Goal: Information Seeking & Learning: Find contact information

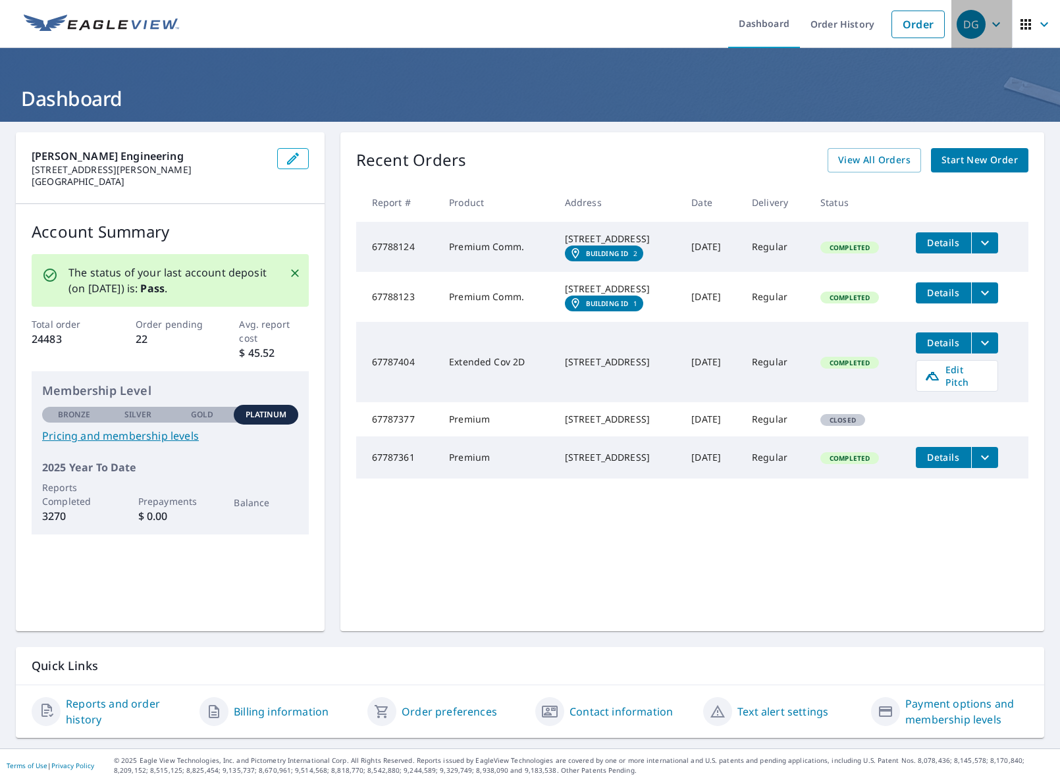
click at [998, 32] on span "DG" at bounding box center [981, 25] width 50 height 32
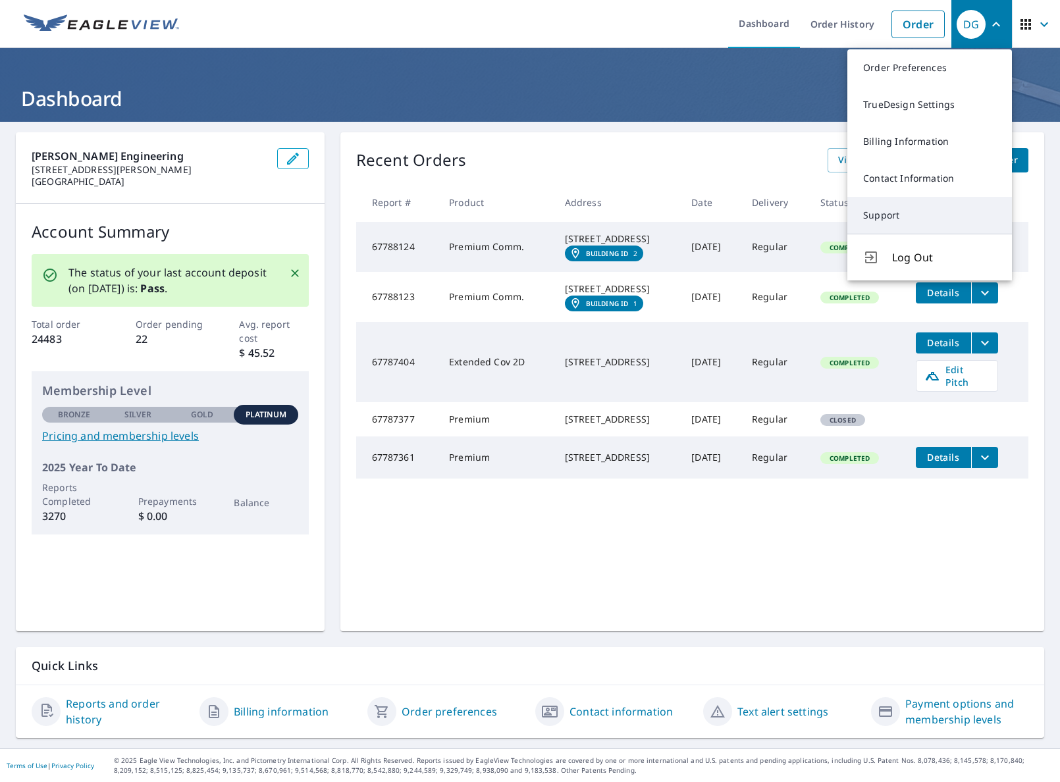
click at [949, 222] on link "Support" at bounding box center [929, 215] width 165 height 37
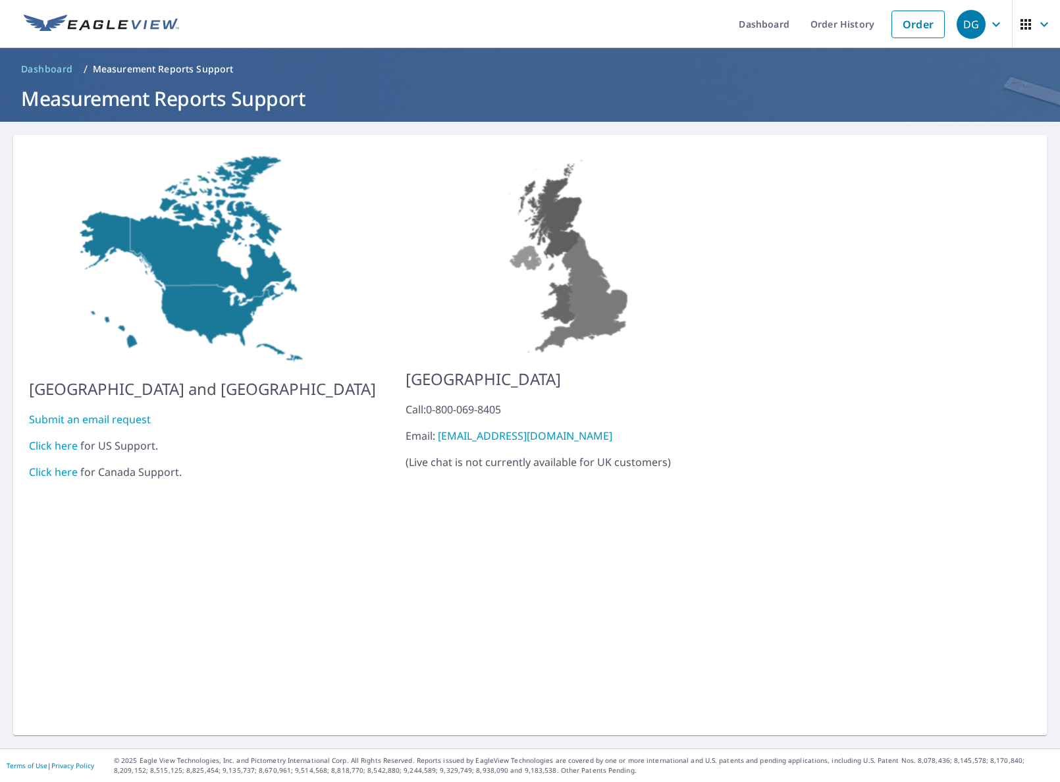
click at [55, 440] on link "Click here" at bounding box center [53, 445] width 49 height 14
click at [63, 438] on link "Click here" at bounding box center [53, 445] width 49 height 14
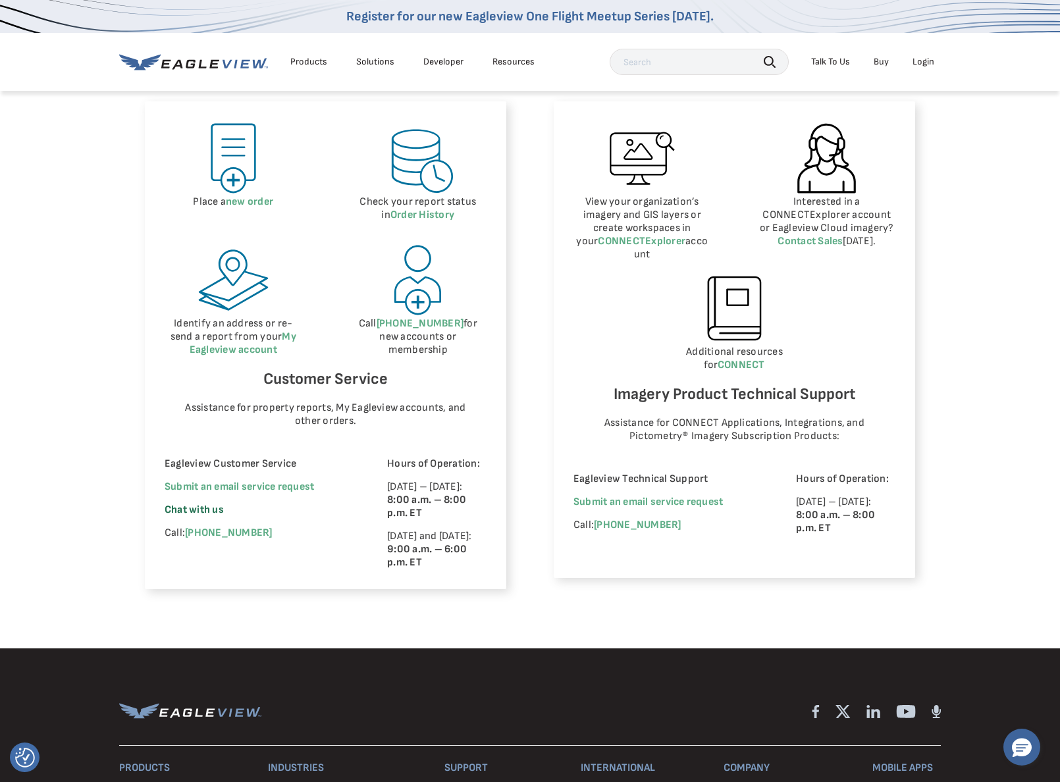
scroll to position [621, 0]
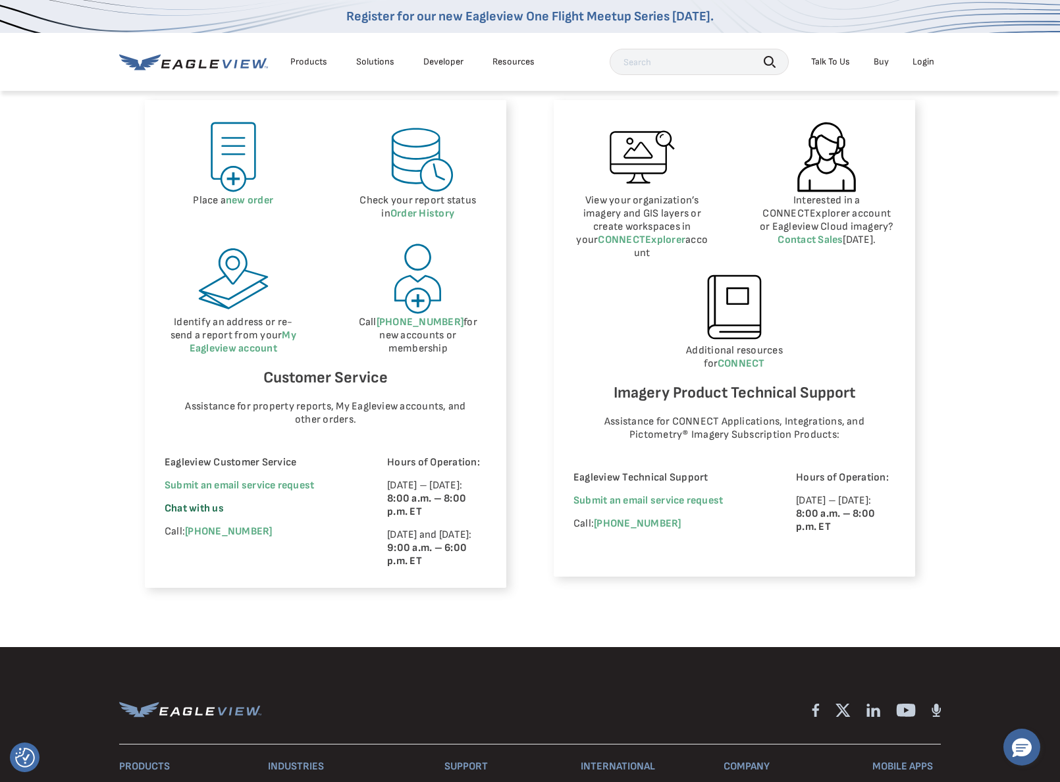
click at [195, 508] on span "Chat with us" at bounding box center [194, 508] width 59 height 13
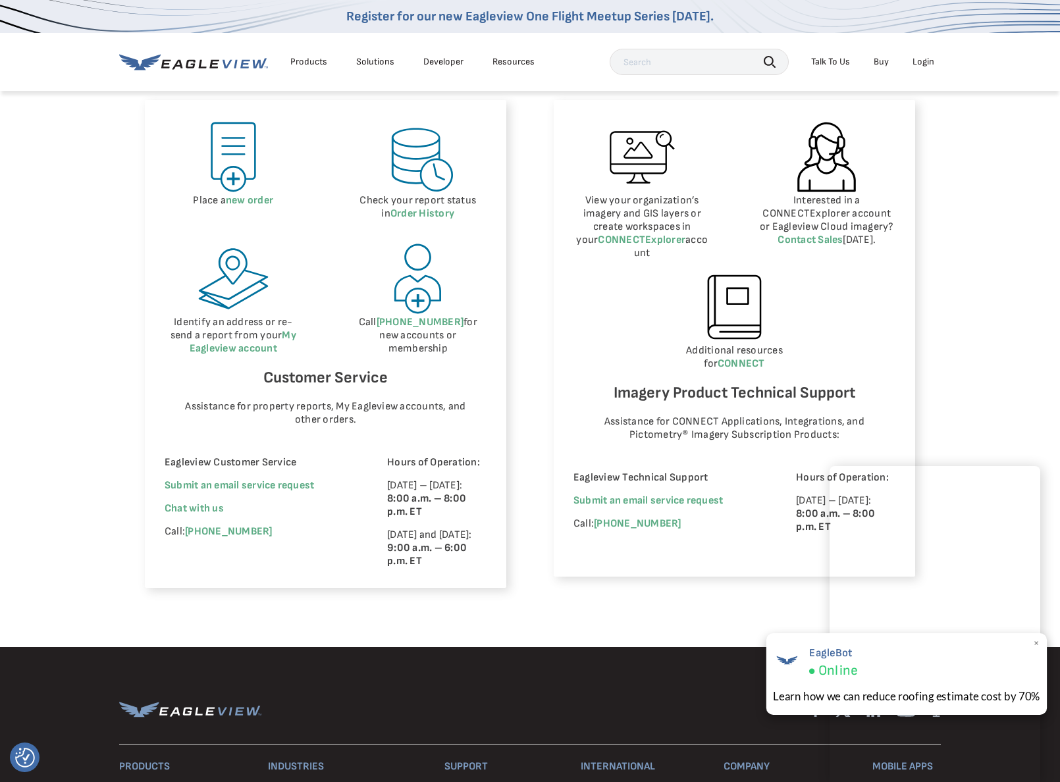
click at [1033, 643] on span "×" at bounding box center [1036, 643] width 7 height 14
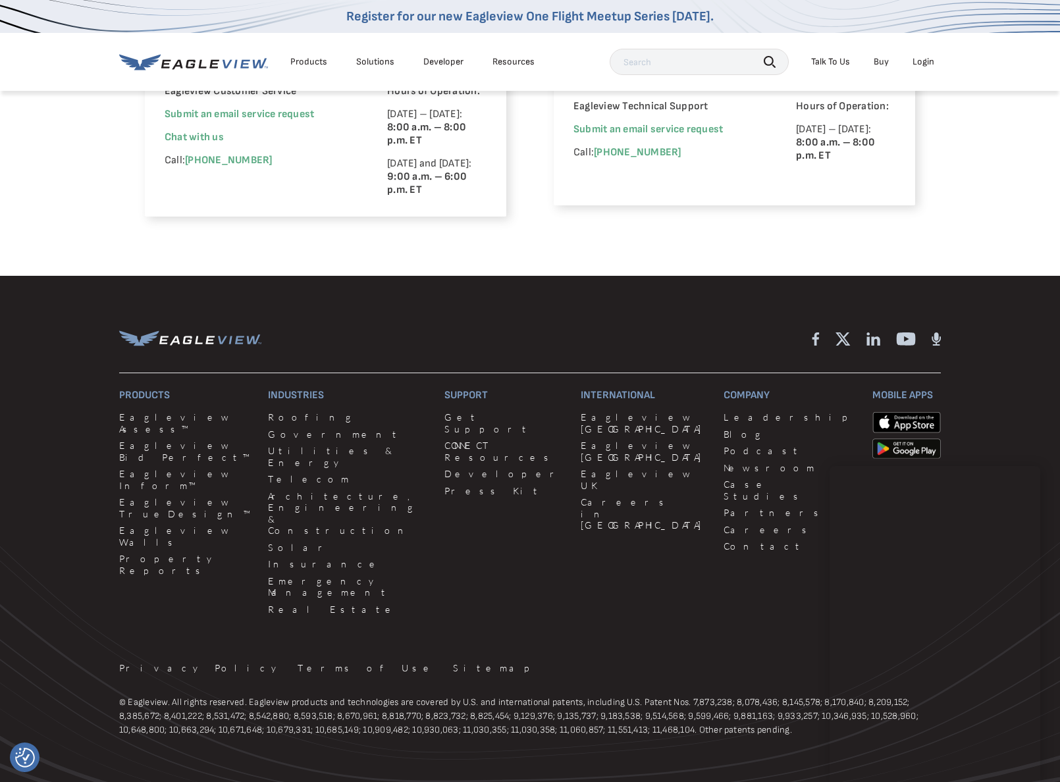
scroll to position [1016, 0]
